Goal: Task Accomplishment & Management: Use online tool/utility

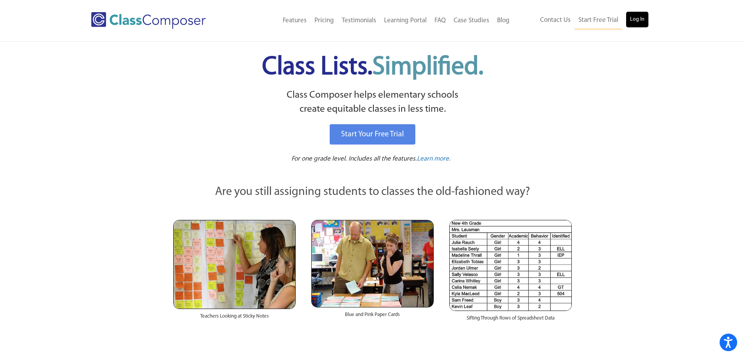
click at [639, 18] on link "Log In" at bounding box center [637, 20] width 22 height 16
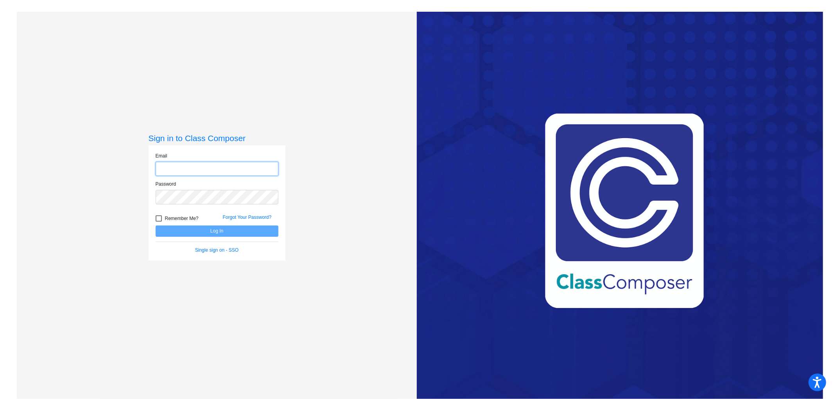
click at [256, 165] on input "email" at bounding box center [217, 169] width 123 height 14
type input "[EMAIL_ADDRESS][DOMAIN_NAME]"
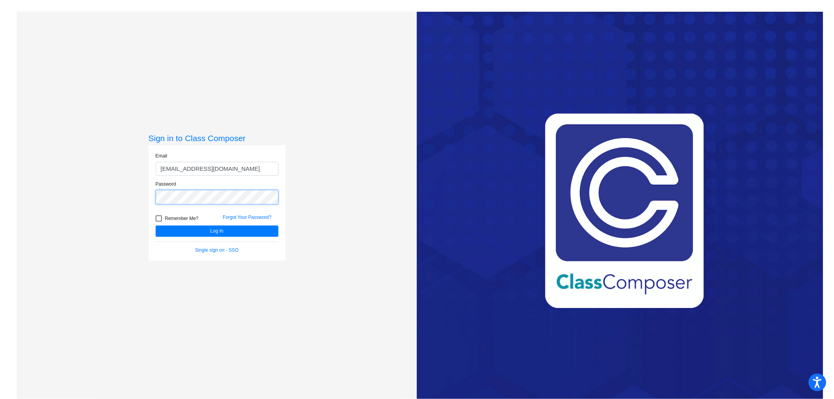
click at [156, 226] on button "Log In" at bounding box center [217, 231] width 123 height 11
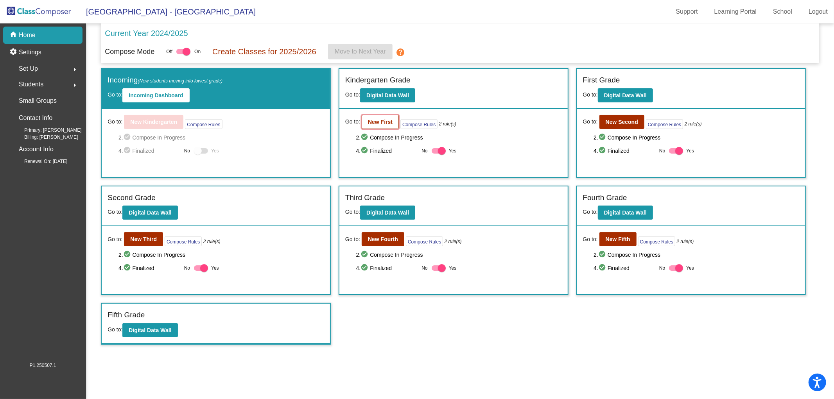
click at [380, 126] on button "New First" at bounding box center [380, 122] width 37 height 14
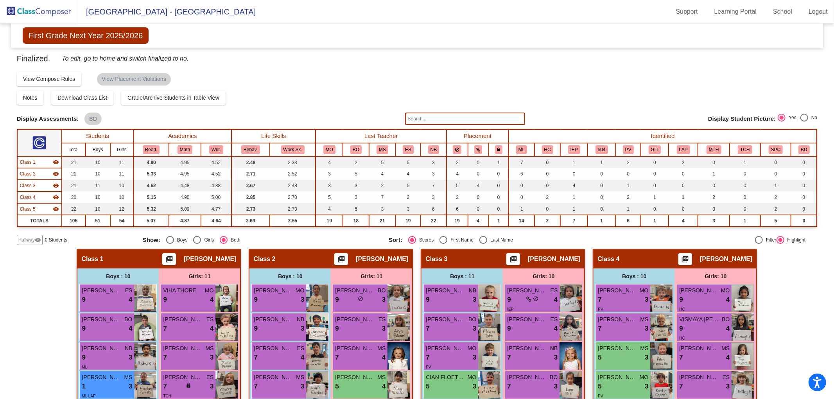
scroll to position [188, 0]
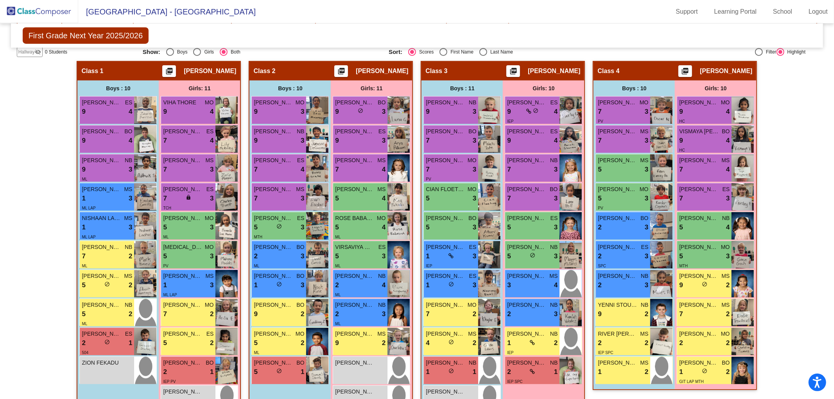
click at [47, 12] on img at bounding box center [39, 11] width 78 height 23
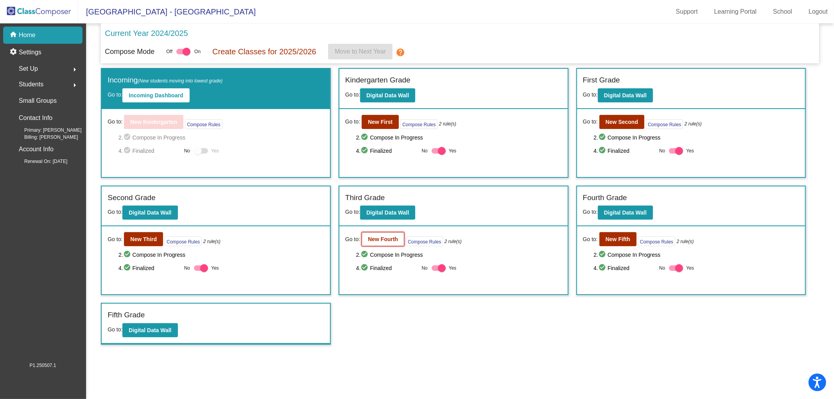
click at [388, 237] on b "New Fourth" at bounding box center [383, 239] width 30 height 6
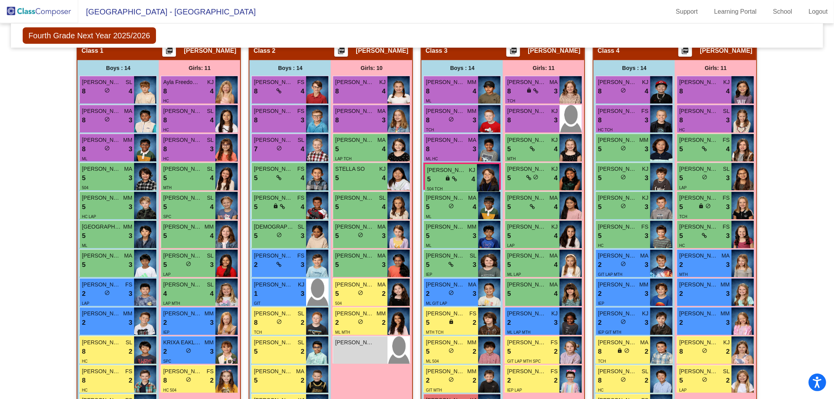
scroll to position [206, 0]
